Goal: Task Accomplishment & Management: Manage account settings

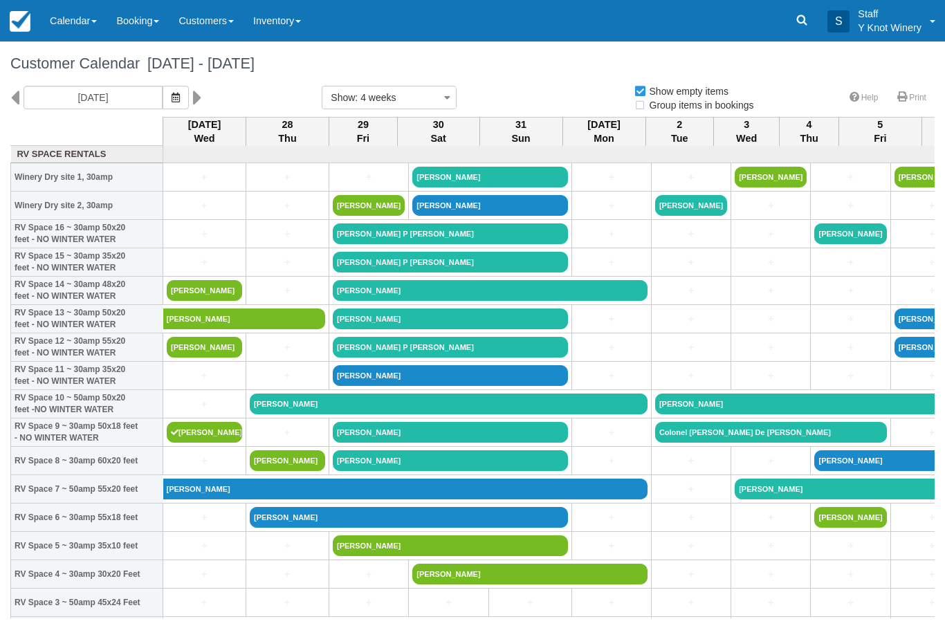
select select
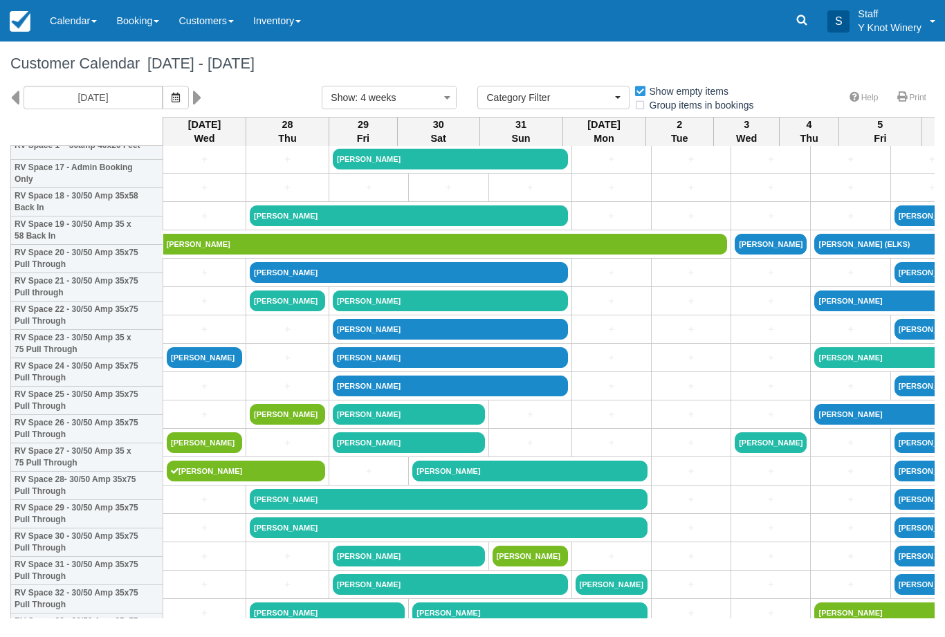
scroll to position [514, 0]
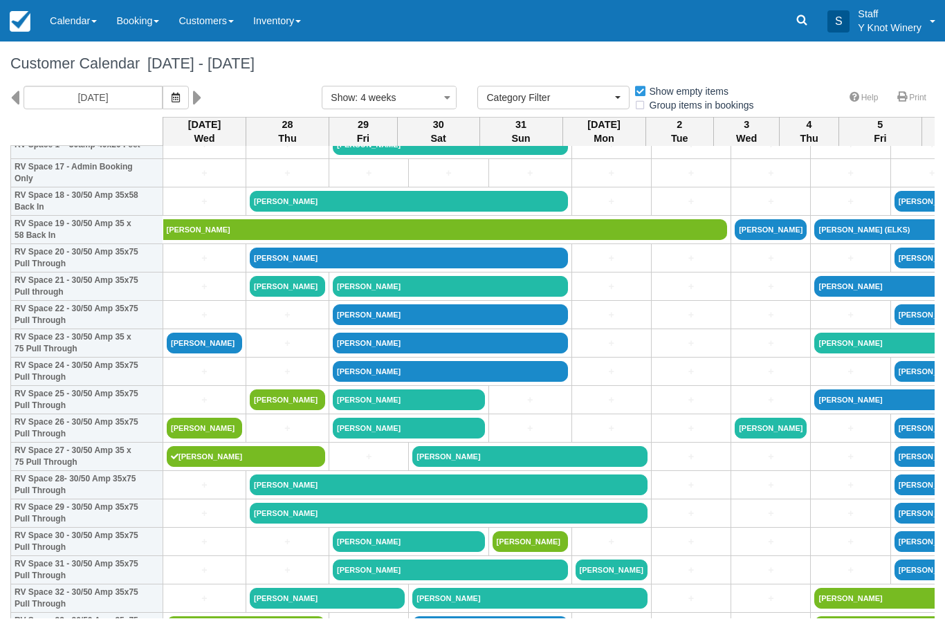
click at [210, 438] on link "[PERSON_NAME]" at bounding box center [204, 428] width 75 height 21
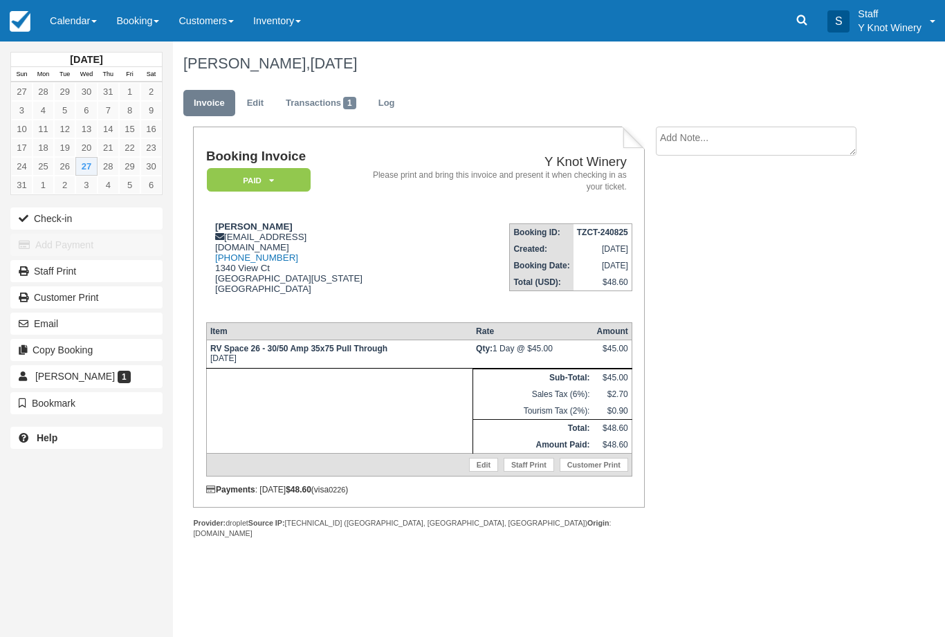
click at [136, 203] on div "August 2025 Sun Mon Tue Wed Thu Fri Sat 27 28 29 30 31 1 2 3 4 5 6 7 8 9 10 11 …" at bounding box center [86, 251] width 152 height 420
click at [118, 215] on button "Check-in" at bounding box center [86, 218] width 152 height 22
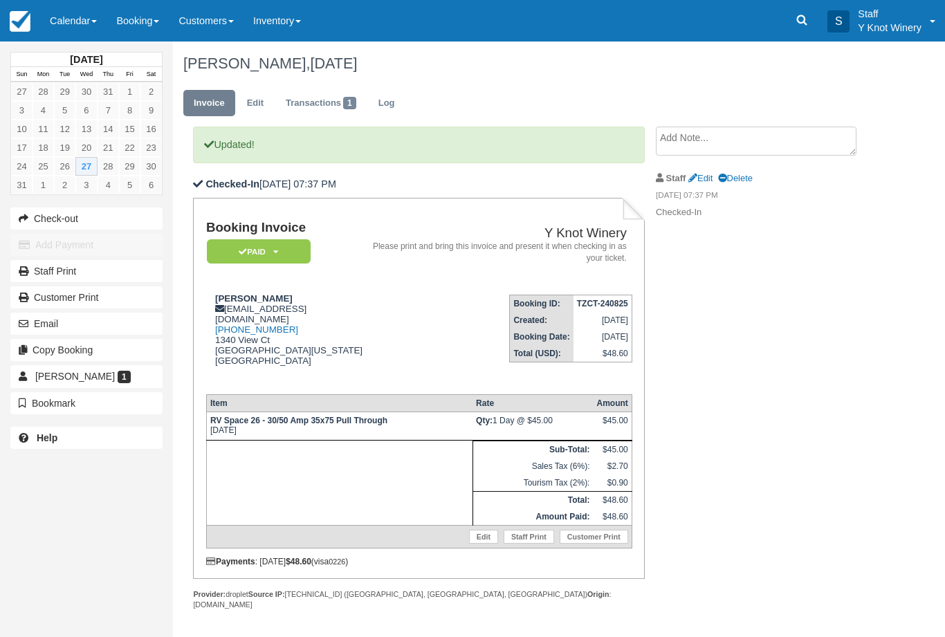
click at [80, 17] on link "Calendar" at bounding box center [73, 20] width 66 height 41
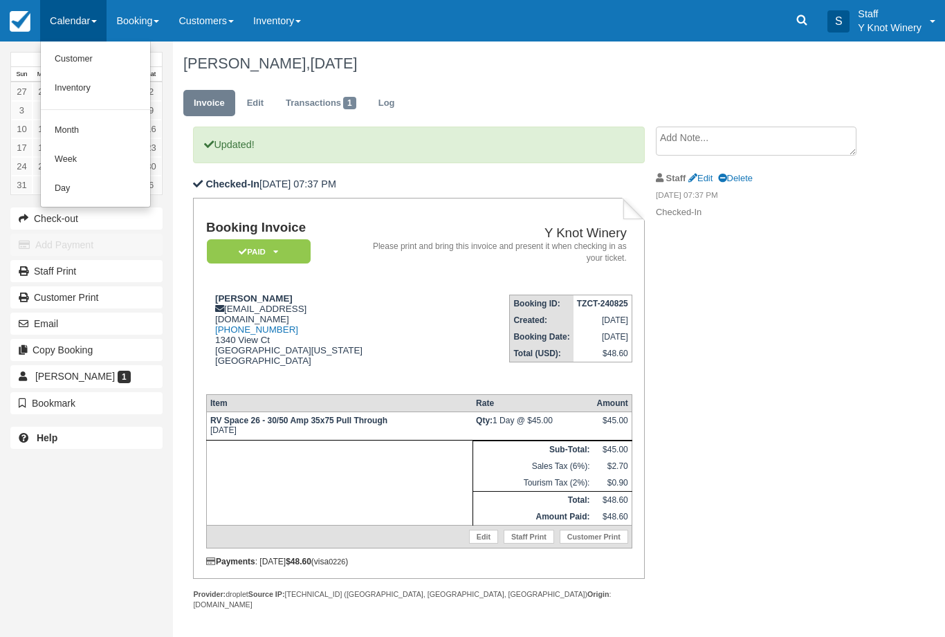
click at [117, 66] on link "Customer" at bounding box center [95, 59] width 109 height 29
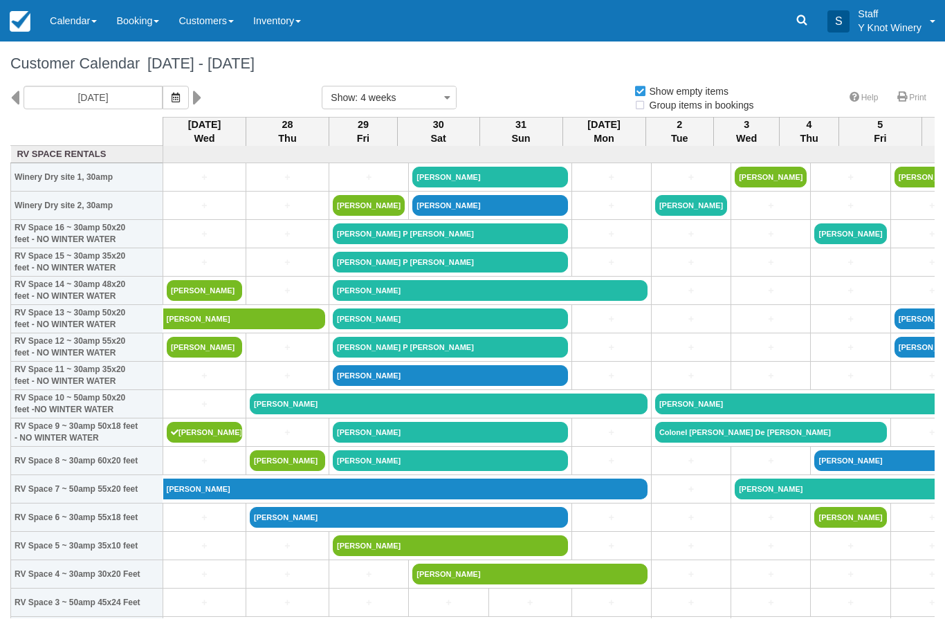
select select
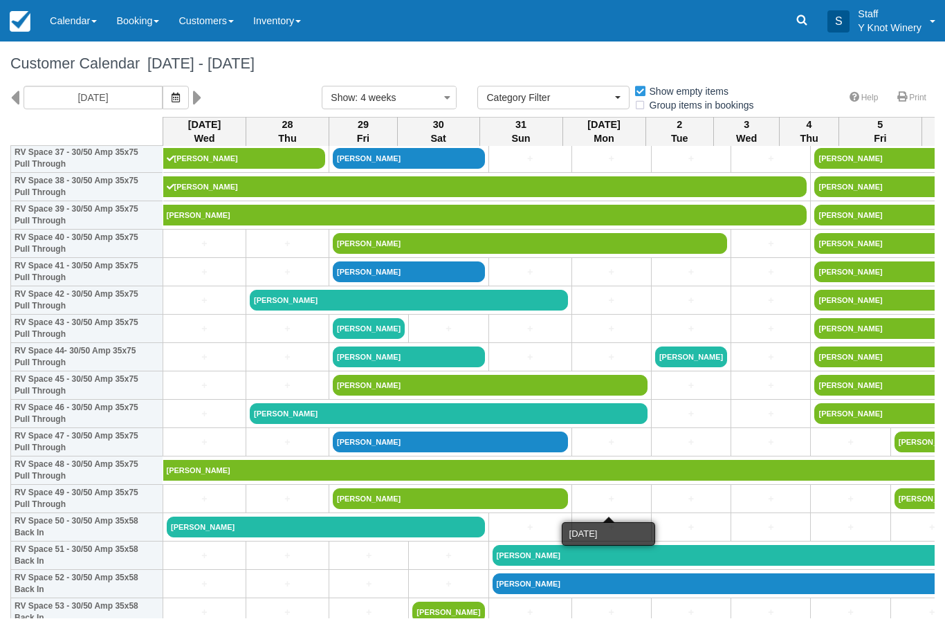
scroll to position [1097, 0]
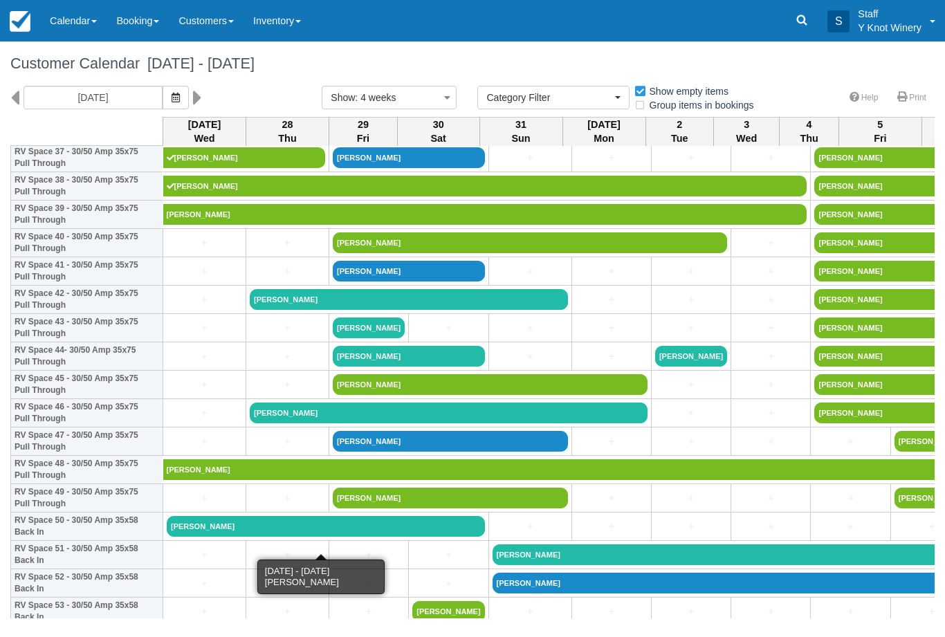
click at [194, 534] on link "[PERSON_NAME]" at bounding box center [326, 526] width 318 height 21
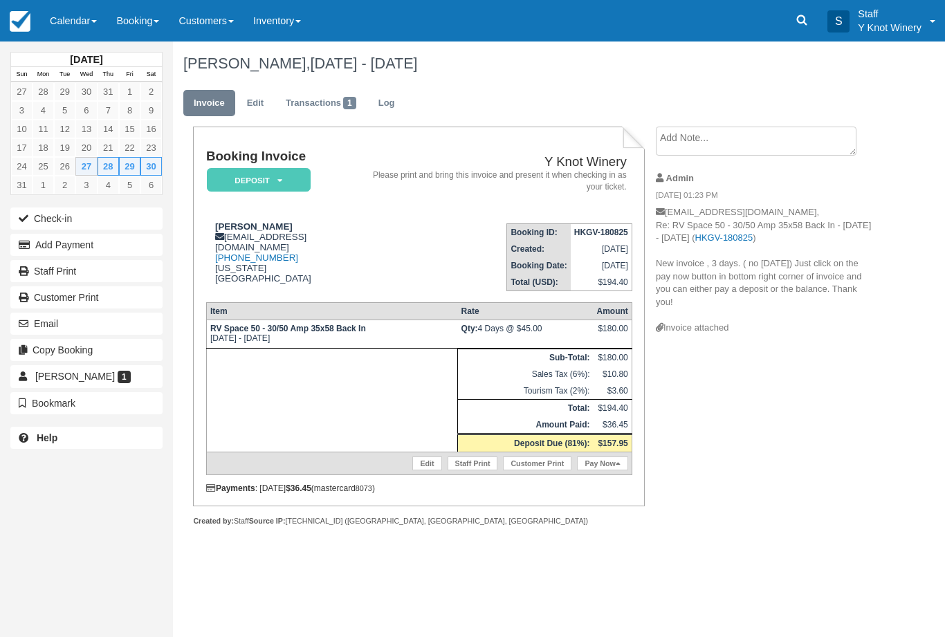
click at [91, 12] on link "Calendar" at bounding box center [73, 20] width 66 height 41
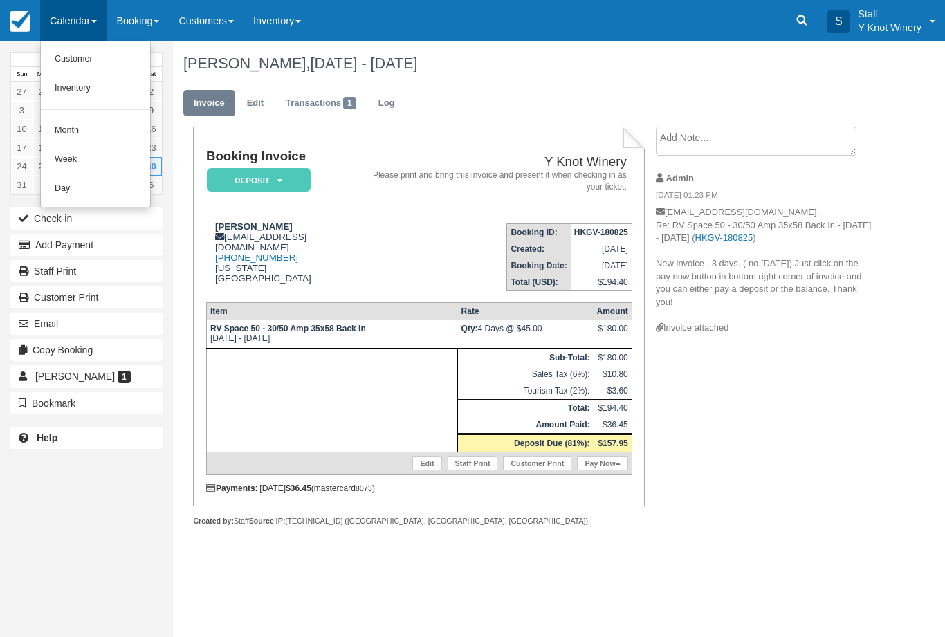
click at [106, 59] on link "Customer" at bounding box center [95, 59] width 109 height 29
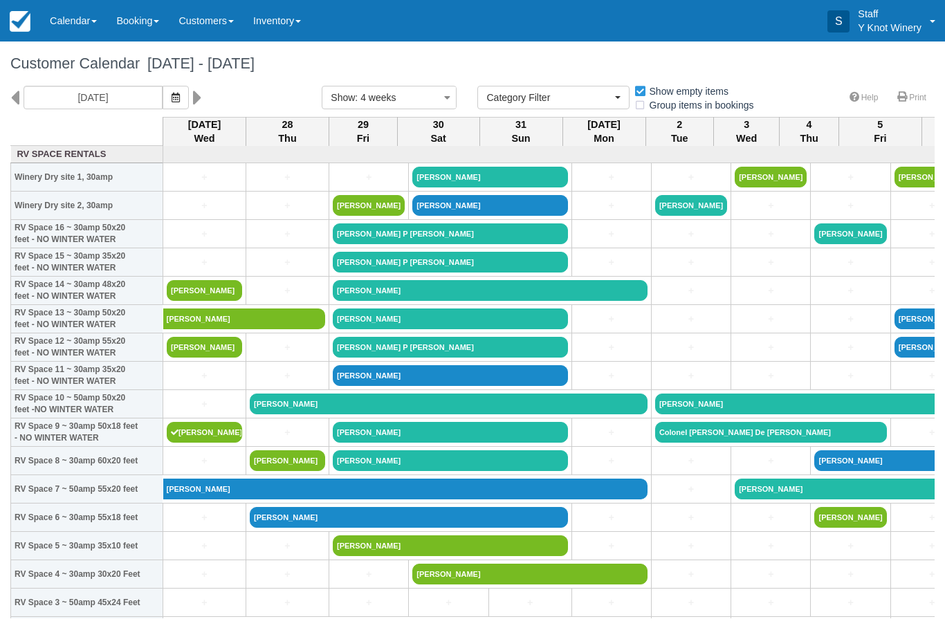
select select
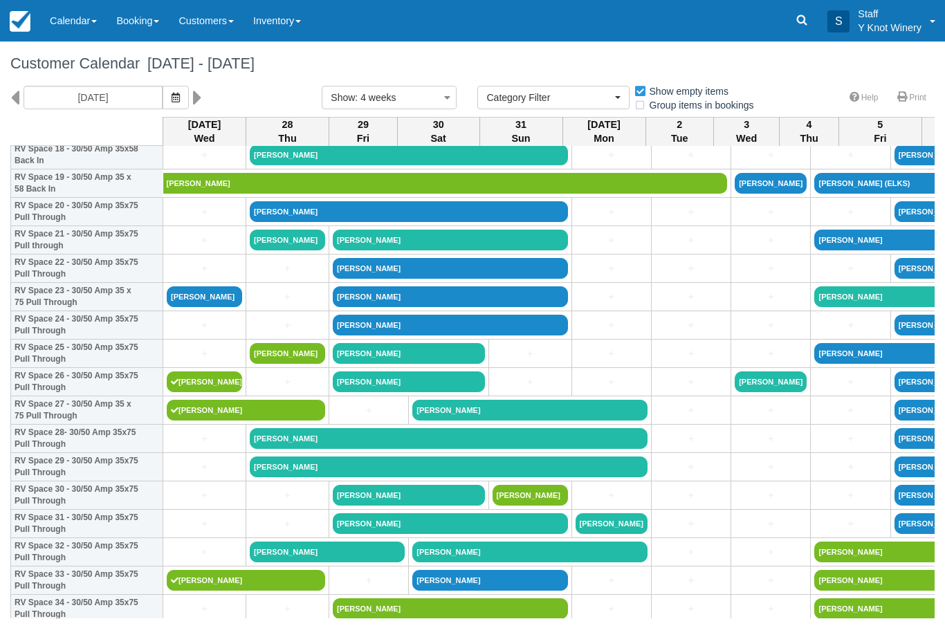
scroll to position [562, 0]
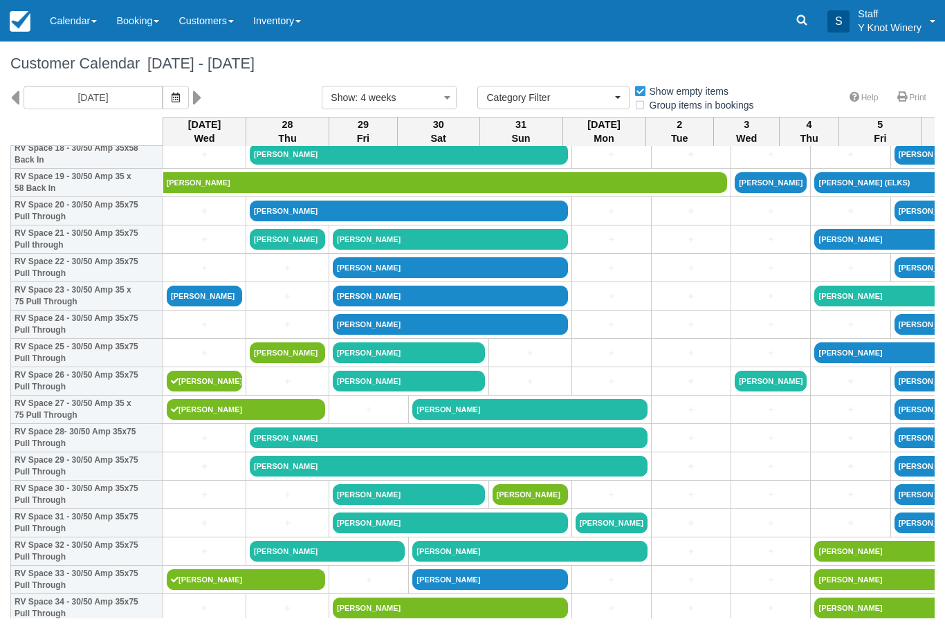
click at [205, 306] on link "[PERSON_NAME]" at bounding box center [204, 296] width 75 height 21
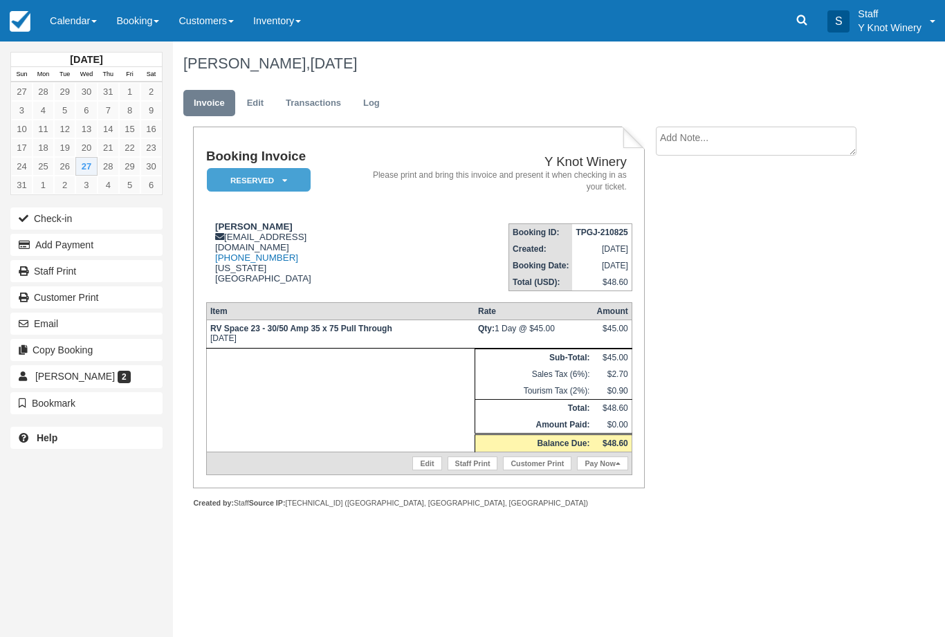
click at [124, 211] on button "Check-in" at bounding box center [86, 218] width 152 height 22
